Goal: Use online tool/utility: Use online tool/utility

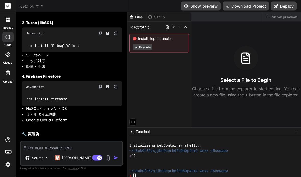
scroll to position [20, 0]
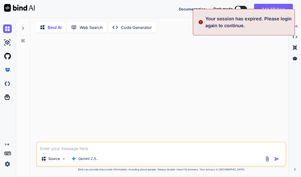
type textarea "x"
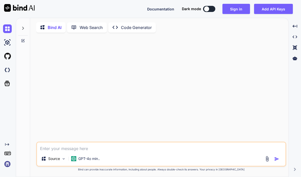
click at [77, 114] on div at bounding box center [161, 89] width 249 height 105
click at [7, 163] on img at bounding box center [7, 164] width 9 height 9
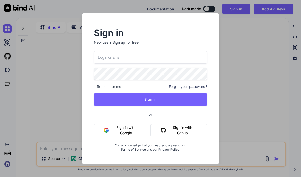
click at [170, 60] on input "email" at bounding box center [150, 57] width 113 height 12
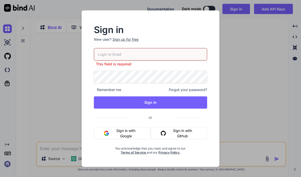
type input "kajita@slice-co.jp"
click at [175, 108] on button "Sign In" at bounding box center [150, 103] width 113 height 12
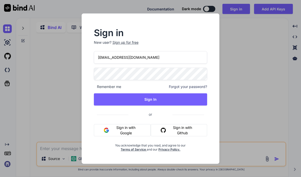
click at [191, 98] on button "Sign In" at bounding box center [150, 100] width 113 height 12
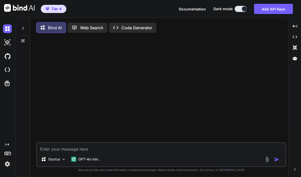
click at [92, 161] on p "GPT-4o min.." at bounding box center [89, 159] width 22 height 5
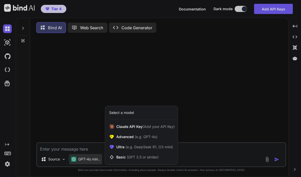
click at [158, 138] on div "Advanced (e.g. GPT-4o)" at bounding box center [141, 137] width 73 height 10
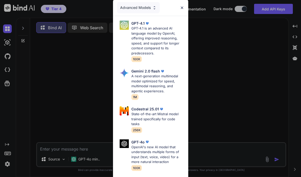
scroll to position [0, 0]
click at [152, 4] on div "Advanced Models" at bounding box center [138, 7] width 43 height 11
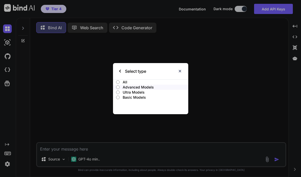
click at [179, 71] on img at bounding box center [180, 71] width 4 height 4
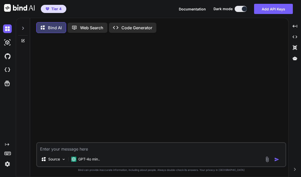
click at [92, 163] on div "GPT-4o min.." at bounding box center [85, 159] width 33 height 10
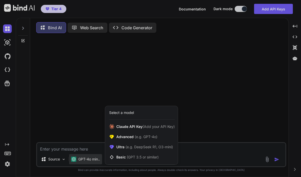
click at [140, 146] on span "(e.g. DeepSeek R1, O3-mini)" at bounding box center [148, 147] width 48 height 4
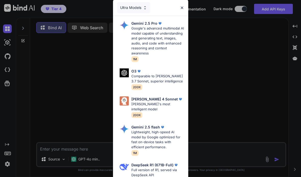
click at [178, 11] on div "Ultra Models" at bounding box center [150, 7] width 75 height 16
click at [140, 7] on div "Ultra Models" at bounding box center [133, 7] width 33 height 11
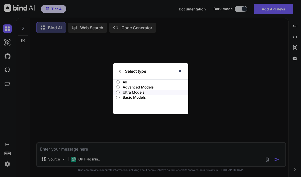
click at [139, 99] on p "Basic Models" at bounding box center [156, 97] width 66 height 5
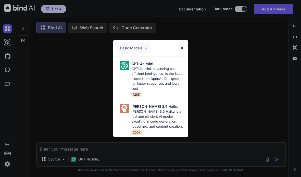
click at [181, 50] on img at bounding box center [182, 48] width 4 height 4
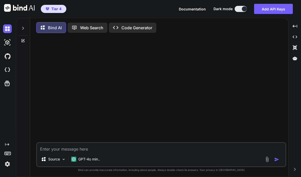
click at [93, 157] on p "GPT-4o min.." at bounding box center [89, 159] width 22 height 5
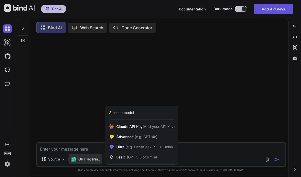
click at [146, 139] on span "(e.g. GPT-4o)" at bounding box center [146, 137] width 24 height 4
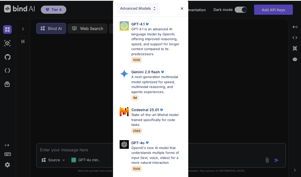
scroll to position [20, 0]
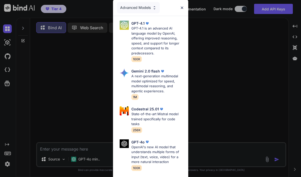
click at [182, 4] on div "Advanced Models" at bounding box center [150, 7] width 75 height 16
click at [148, 12] on div "Advanced Models" at bounding box center [138, 7] width 43 height 11
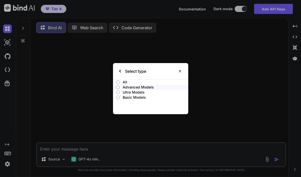
click at [135, 90] on p "Ultra Models" at bounding box center [156, 92] width 66 height 5
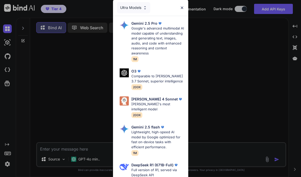
click at [180, 6] on img at bounding box center [182, 8] width 4 height 4
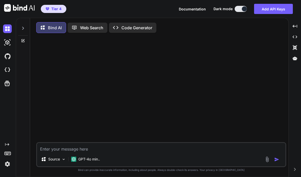
click at [92, 158] on p "GPT-4o min.." at bounding box center [89, 159] width 22 height 5
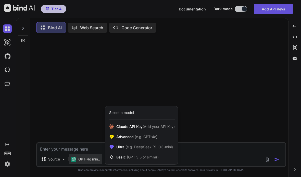
click at [132, 148] on span "(e.g. DeepSeek R1, O3-mini)" at bounding box center [148, 147] width 48 height 4
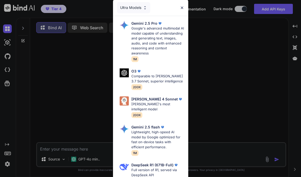
scroll to position [0, 0]
click at [138, 8] on div "Ultra Models" at bounding box center [133, 7] width 33 height 11
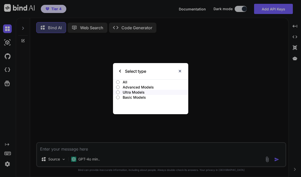
click at [165, 37] on div "Select type All Advanced Models Ultra Models Basic Models" at bounding box center [150, 88] width 301 height 177
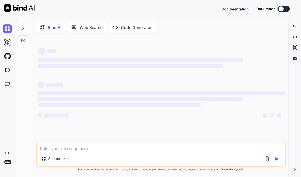
scroll to position [20, 0]
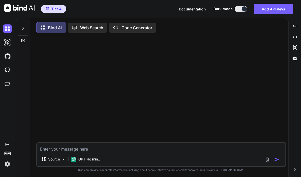
click at [117, 50] on div at bounding box center [161, 89] width 249 height 105
click at [89, 37] on div at bounding box center [161, 89] width 249 height 105
click at [93, 23] on div "Web Search" at bounding box center [88, 28] width 40 height 10
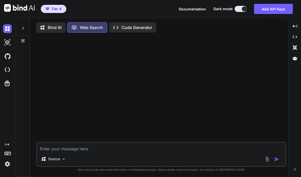
scroll to position [1, 0]
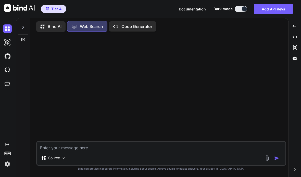
type textarea "x"
